Goal: Task Accomplishment & Management: Use online tool/utility

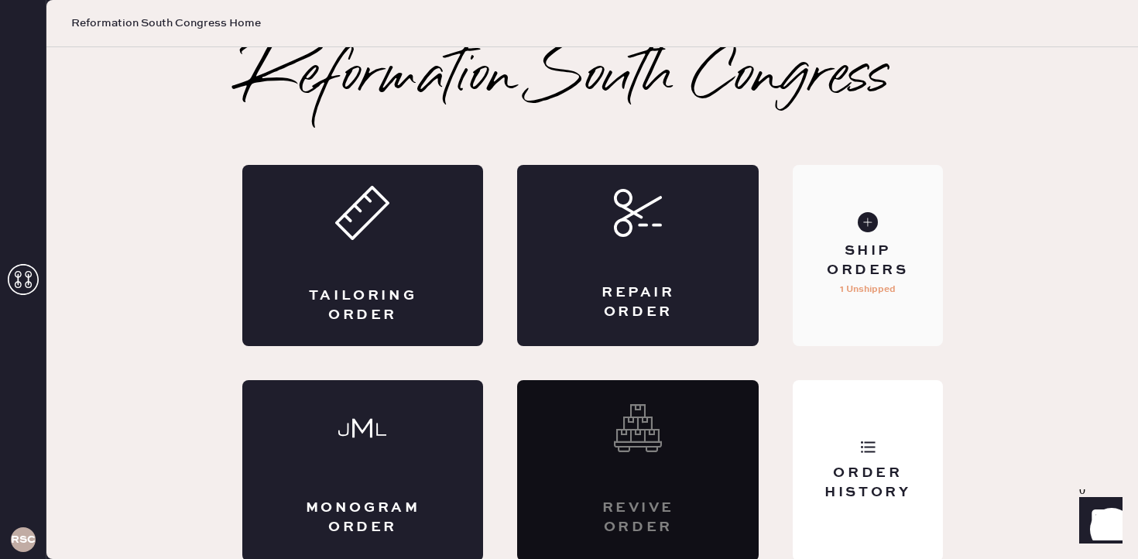
click at [848, 262] on div "Ship Orders" at bounding box center [867, 260] width 125 height 39
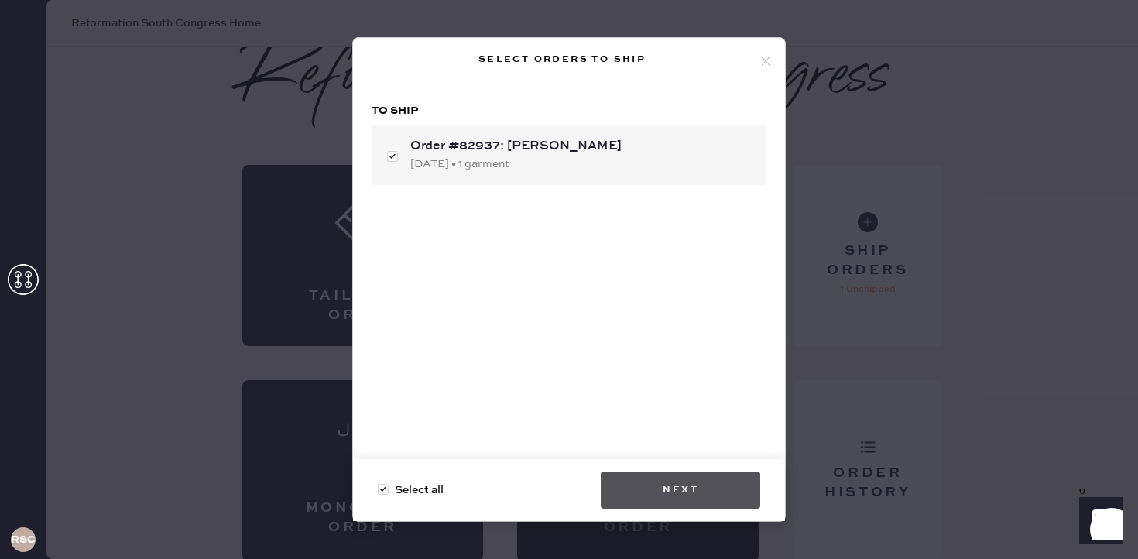
click at [666, 473] on button "Next" at bounding box center [680, 489] width 159 height 37
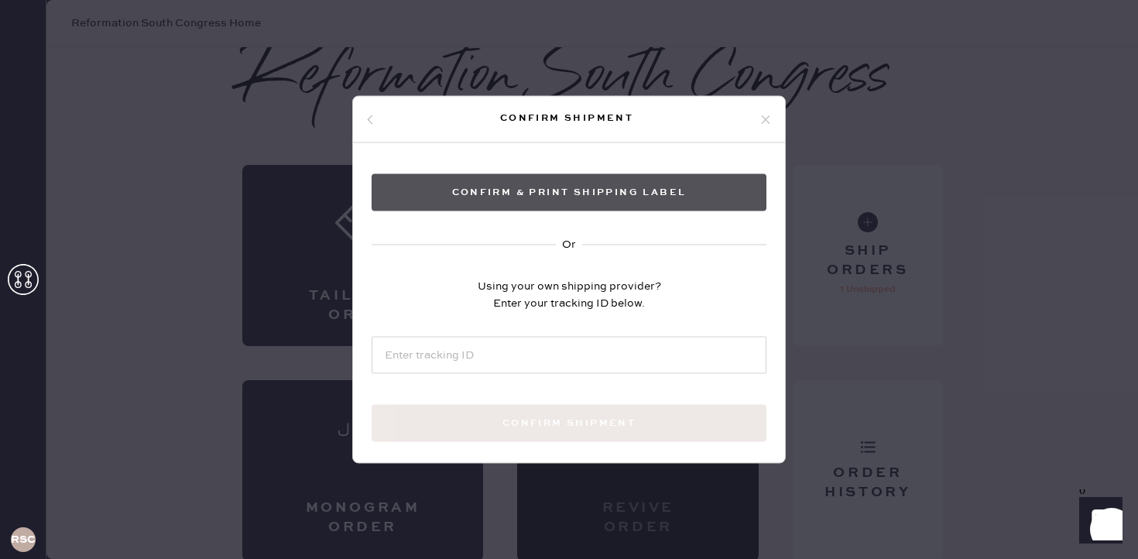
click at [629, 190] on button "Confirm & Print shipping label" at bounding box center [568, 192] width 395 height 37
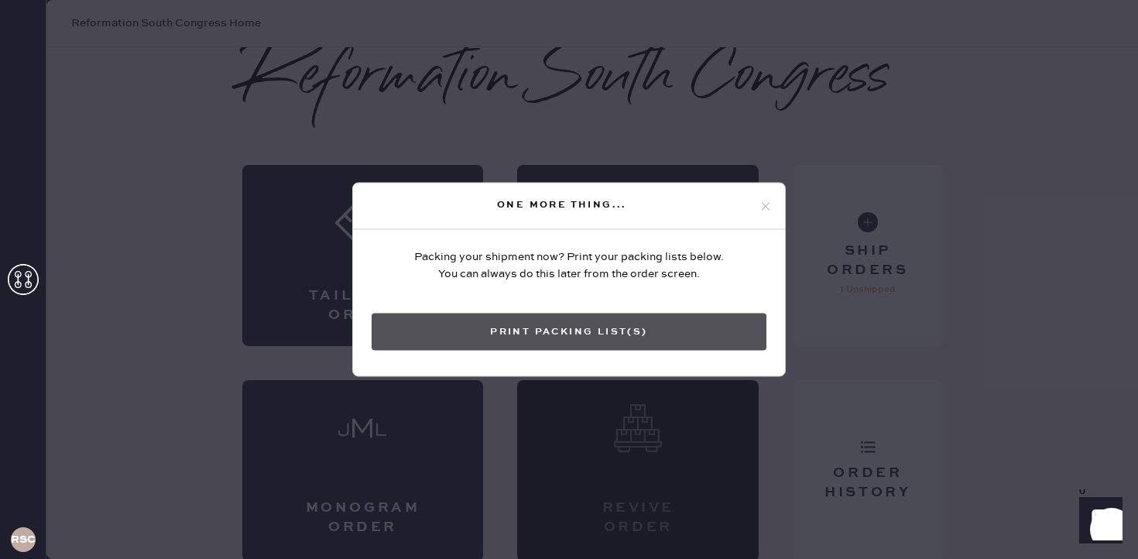
click at [610, 333] on button "Print Packing List(s)" at bounding box center [568, 331] width 395 height 37
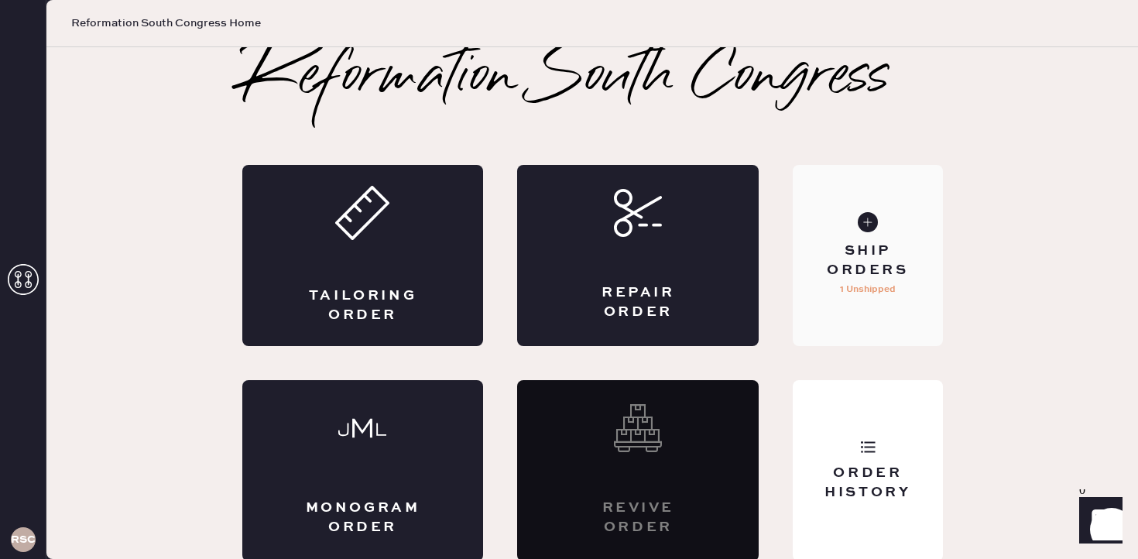
click at [876, 283] on p "1 Unshipped" at bounding box center [868, 289] width 56 height 19
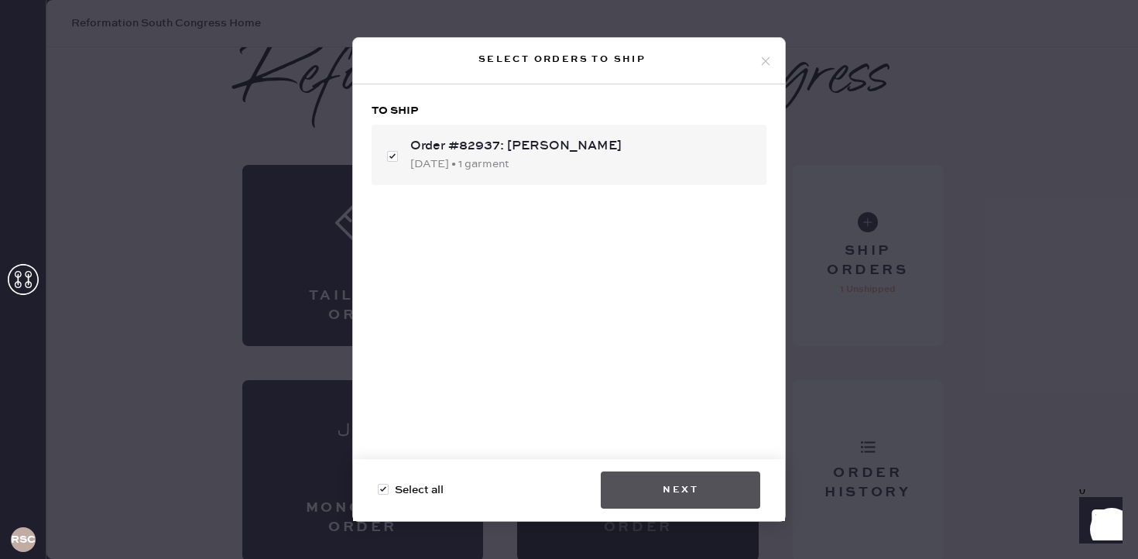
click at [691, 492] on button "Next" at bounding box center [680, 489] width 159 height 37
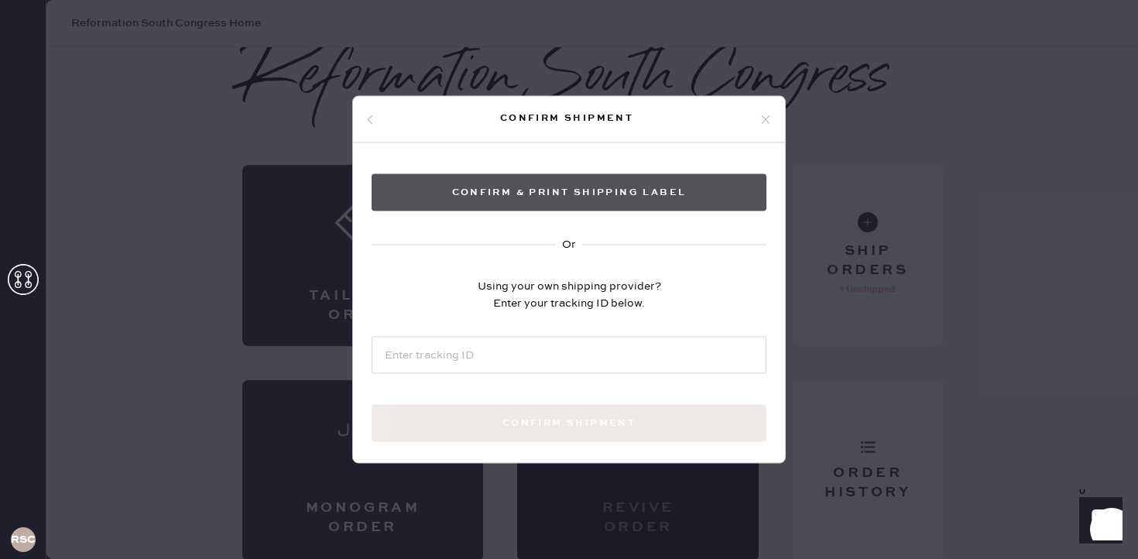
click at [656, 200] on button "Confirm & Print shipping label" at bounding box center [568, 192] width 395 height 37
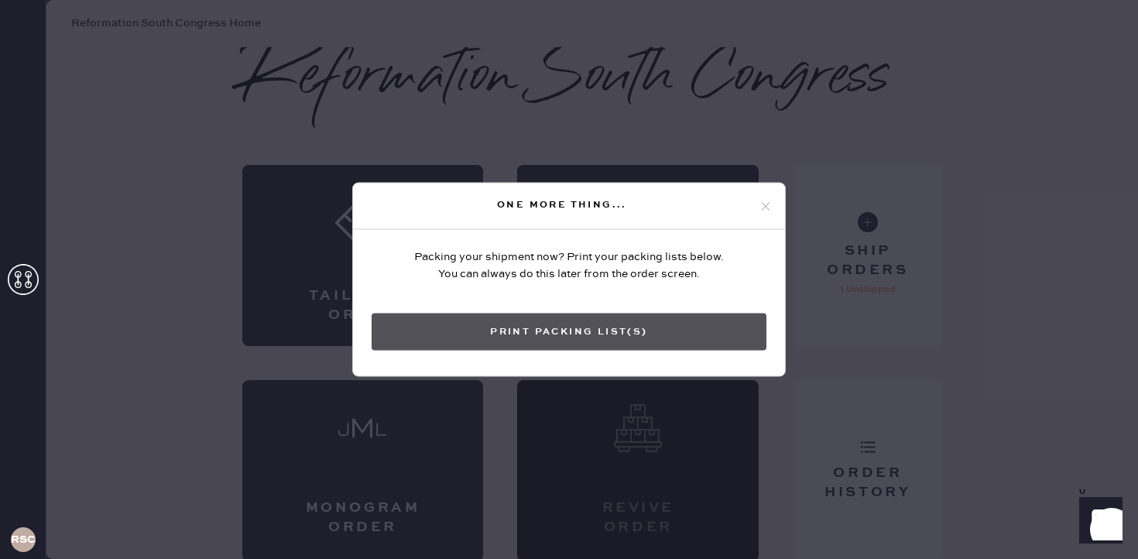
click at [590, 340] on button "Print Packing List(s)" at bounding box center [568, 331] width 395 height 37
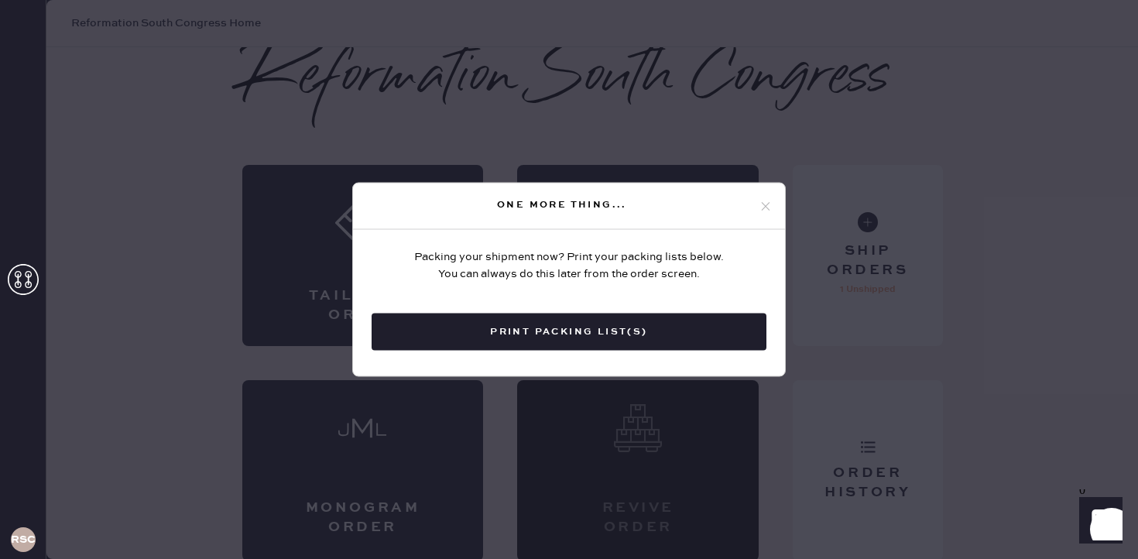
click at [755, 135] on div "One more thing... Packing your shipment now? Print your packing lists below. Yo…" at bounding box center [569, 279] width 1138 height 559
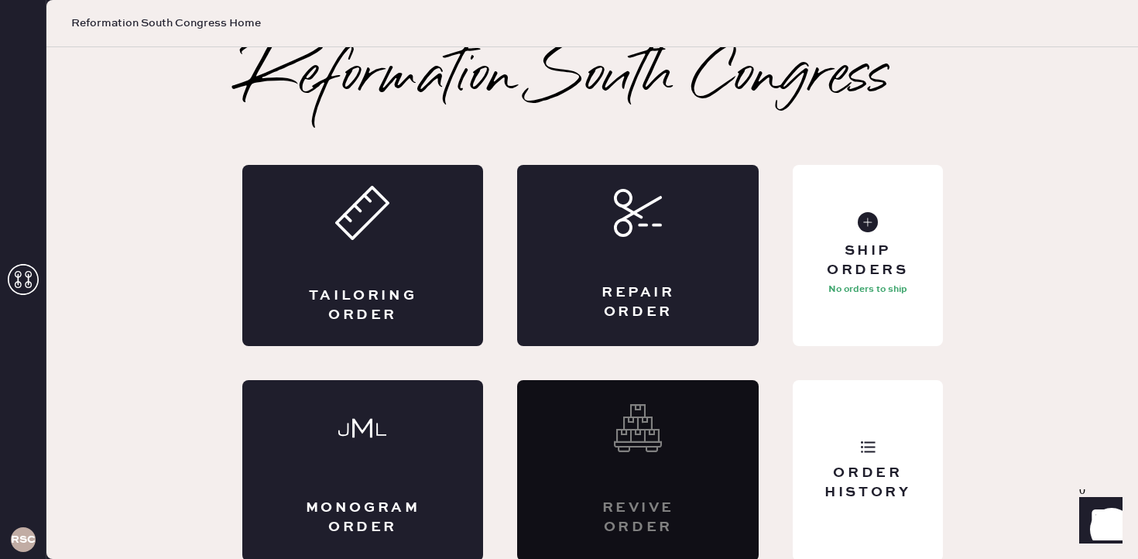
click at [782, 109] on h2 "Reformation South Congress" at bounding box center [565, 78] width 647 height 62
click at [861, 465] on div "Order History" at bounding box center [867, 483] width 125 height 39
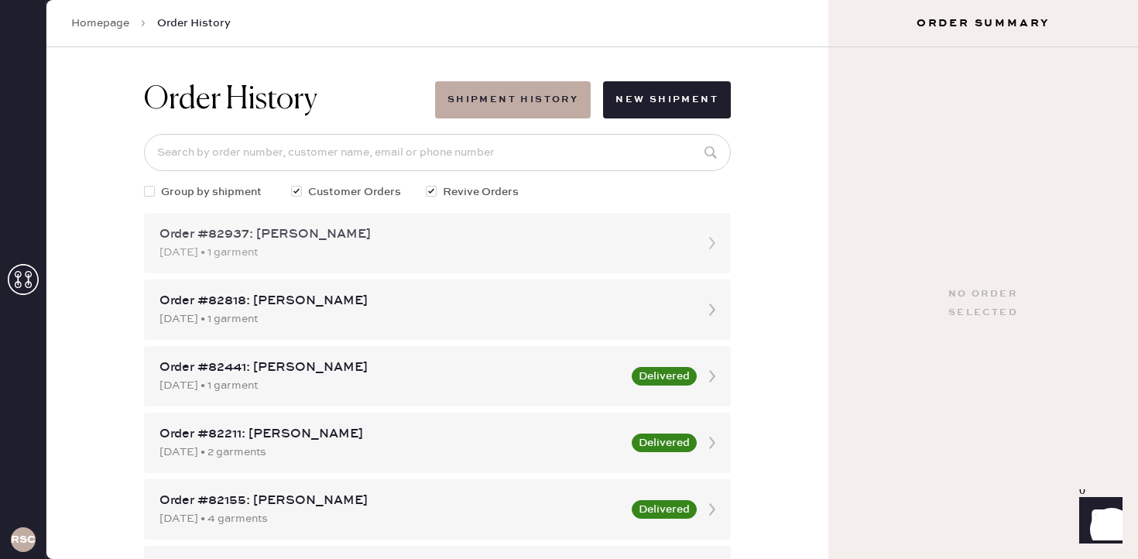
click at [513, 234] on div "Order #82937: [PERSON_NAME]" at bounding box center [423, 234] width 528 height 19
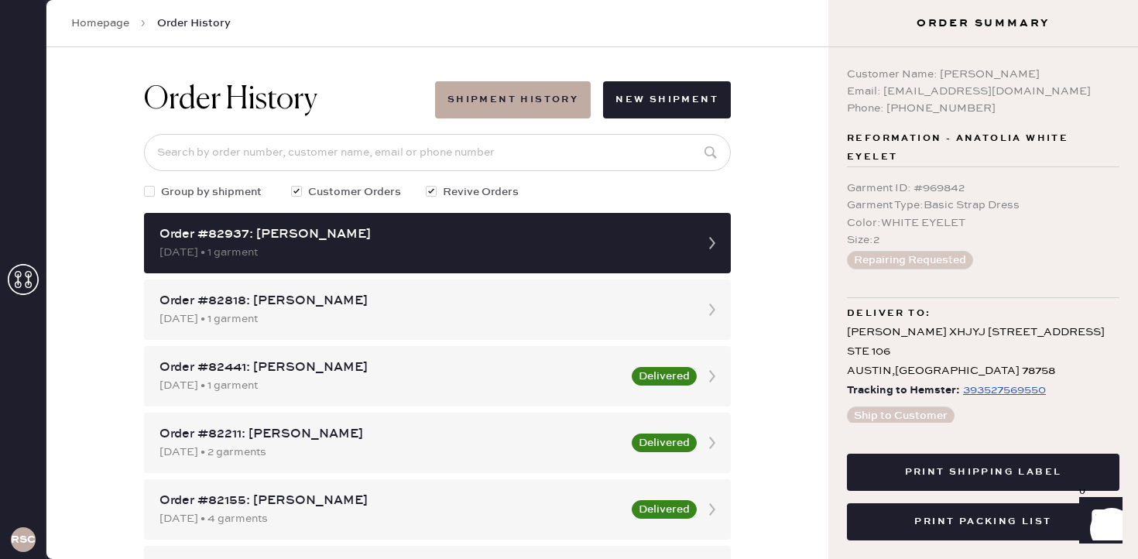
scroll to position [21, 0]
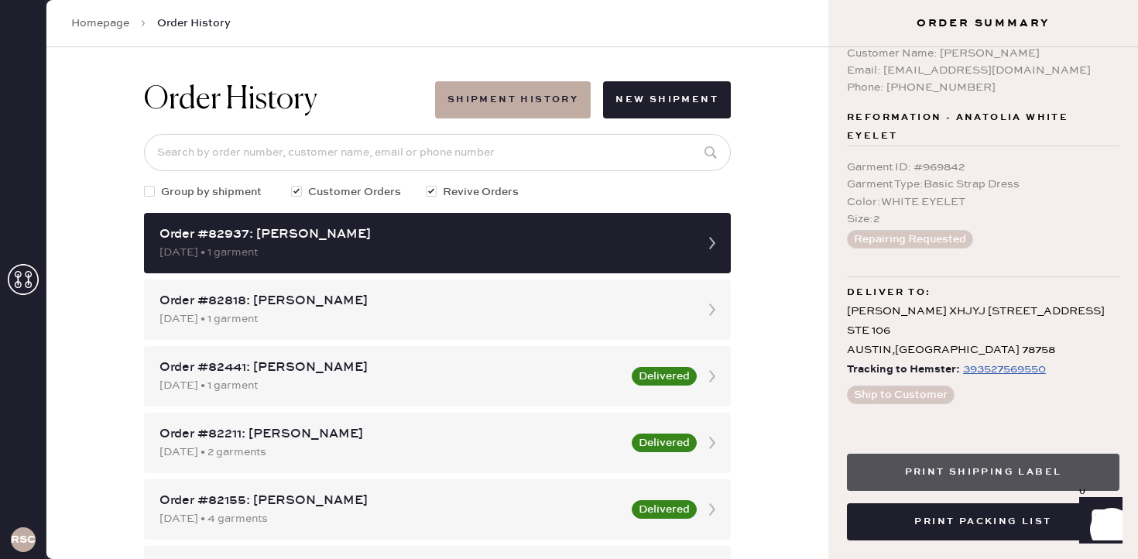
click at [972, 478] on button "Print Shipping Label" at bounding box center [983, 472] width 272 height 37
click at [951, 476] on button "Print Shipping Label" at bounding box center [983, 472] width 272 height 37
